Goal: Task Accomplishment & Management: Manage account settings

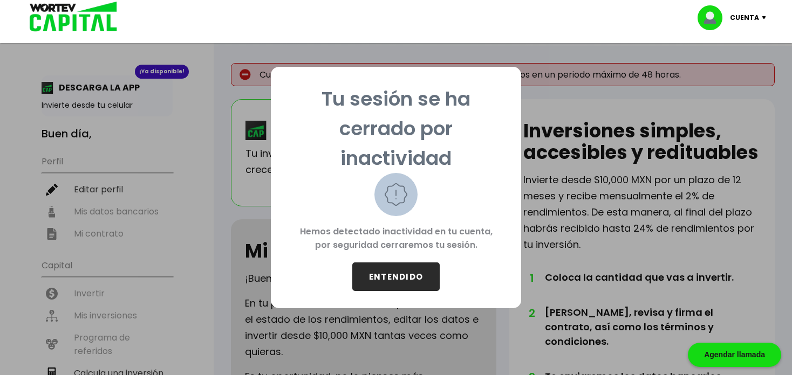
click at [393, 277] on button "ENTENDIDO" at bounding box center [395, 277] width 87 height 29
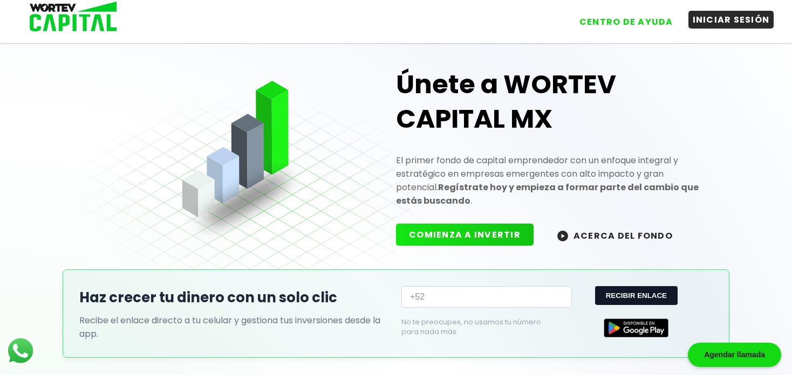
click at [703, 23] on button "INICIAR SESIÓN" at bounding box center [731, 20] width 86 height 18
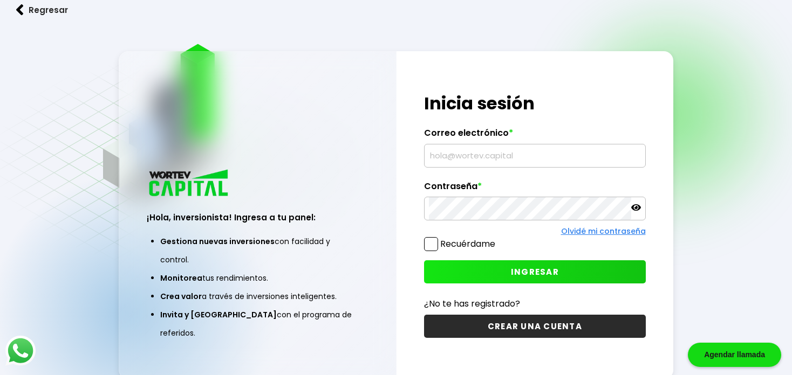
type input "[EMAIL_ADDRESS][DOMAIN_NAME]"
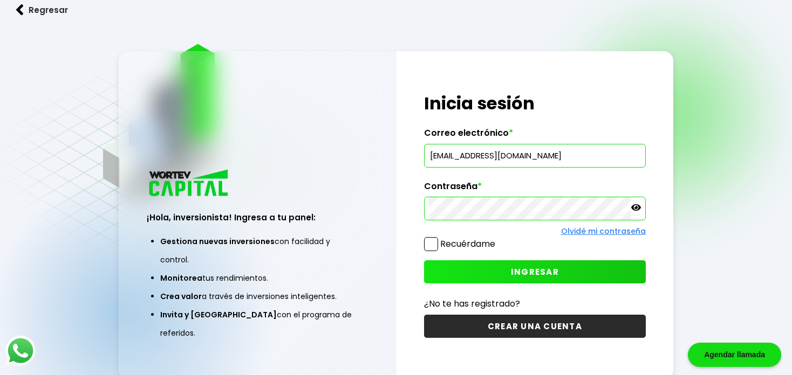
click at [471, 239] on label "Recuérdame" at bounding box center [467, 244] width 55 height 12
click at [497, 239] on input "Recuérdame" at bounding box center [497, 239] width 0 height 0
click at [489, 261] on button "INGRESAR" at bounding box center [534, 272] width 221 height 23
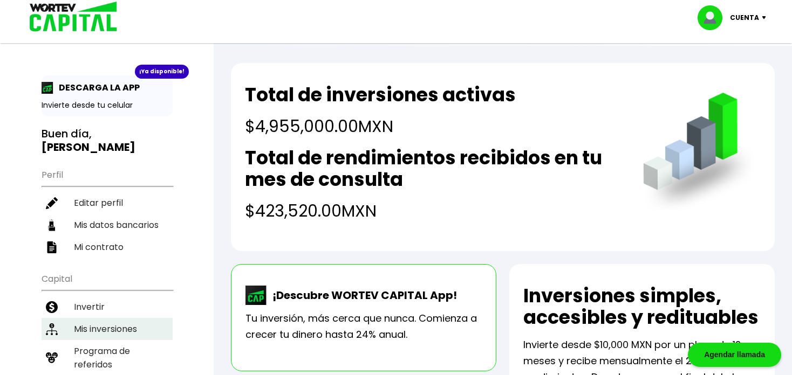
click at [135, 318] on li "Mis inversiones" at bounding box center [107, 329] width 131 height 22
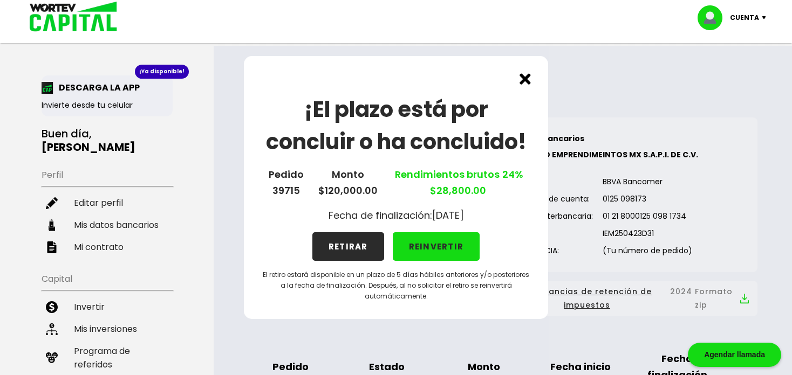
click at [351, 249] on button "RETIRAR" at bounding box center [348, 247] width 72 height 29
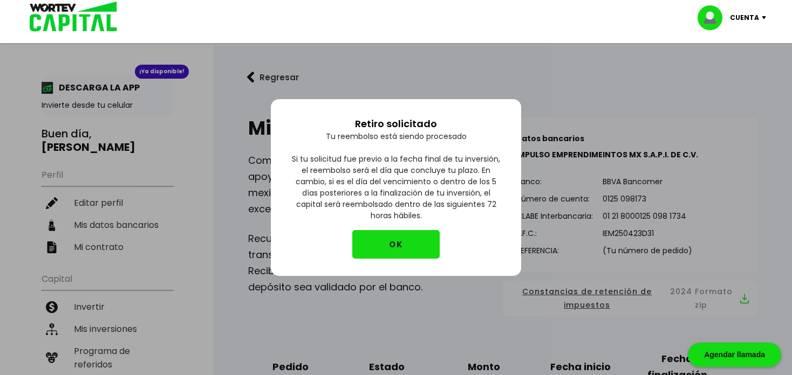
click at [373, 248] on button "OK" at bounding box center [395, 244] width 87 height 29
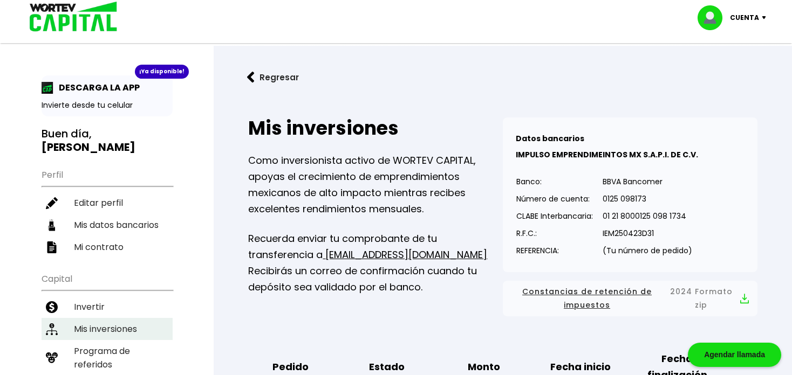
click at [101, 318] on li "Mis inversiones" at bounding box center [107, 329] width 131 height 22
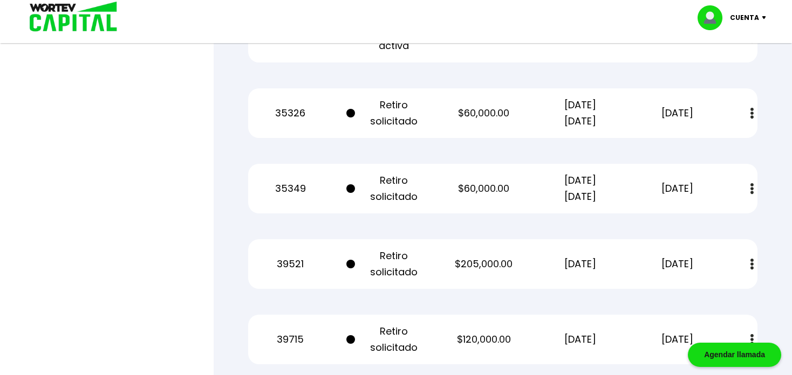
scroll to position [2498, 0]
